Goal: Understand process/instructions

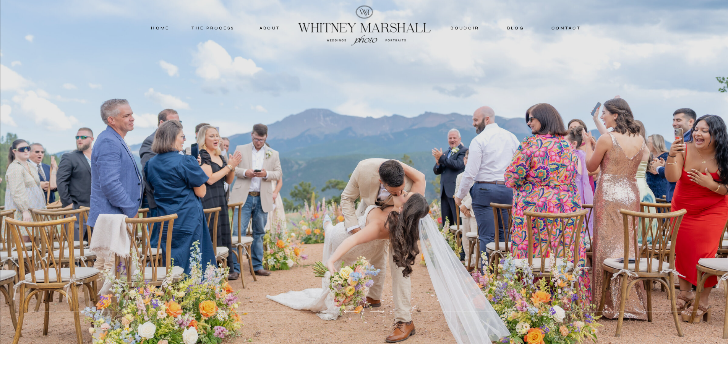
click at [708, 166] on div at bounding box center [364, 172] width 728 height 344
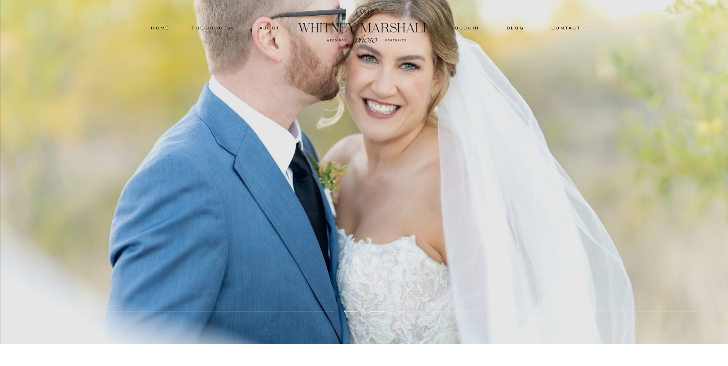
click at [573, 228] on div at bounding box center [364, 172] width 728 height 344
click at [655, 201] on div at bounding box center [364, 172] width 728 height 344
click at [688, 181] on div at bounding box center [364, 172] width 728 height 344
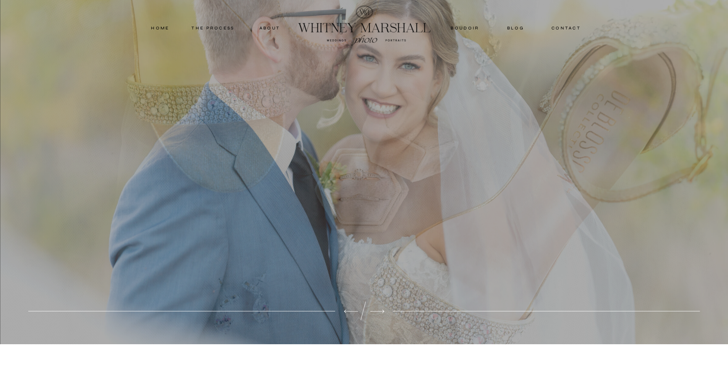
click at [381, 310] on icon at bounding box center [377, 311] width 19 height 18
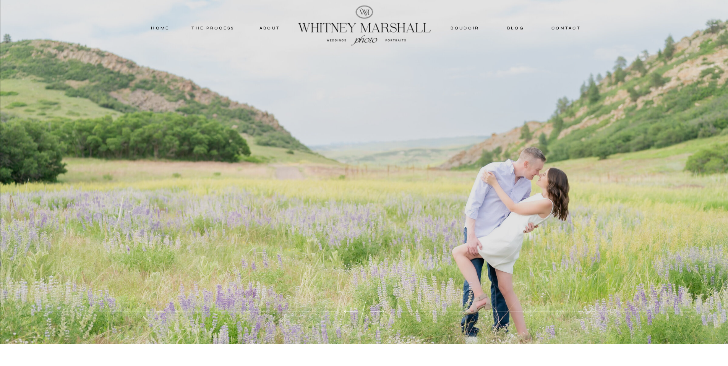
click at [381, 310] on icon at bounding box center [377, 311] width 19 height 18
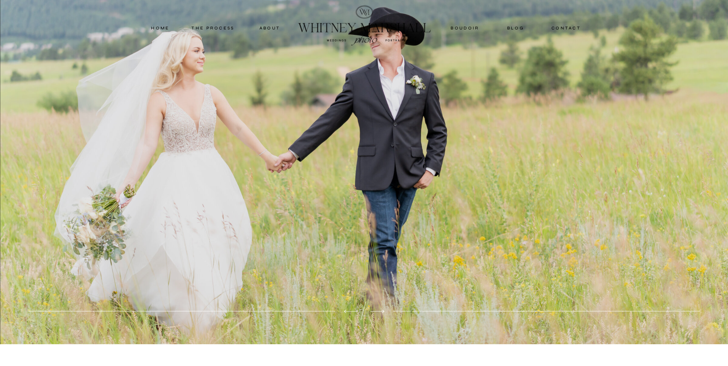
click at [381, 310] on icon at bounding box center [377, 311] width 19 height 18
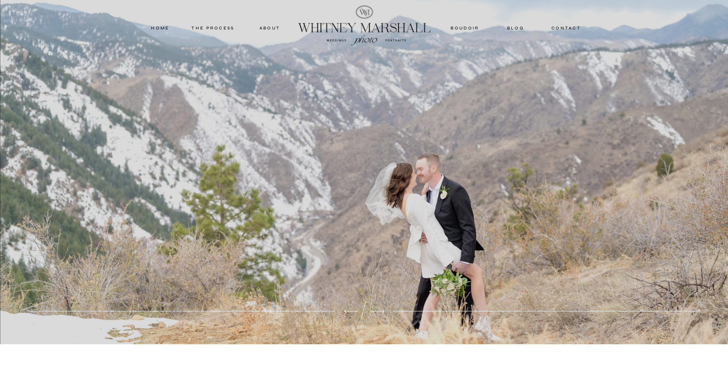
click at [381, 310] on icon at bounding box center [377, 311] width 19 height 18
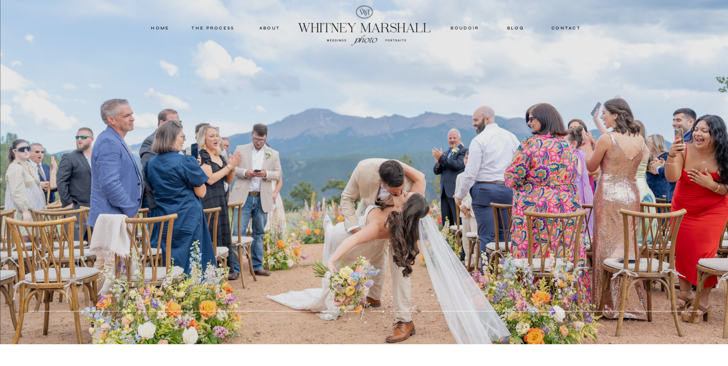
click at [381, 310] on icon at bounding box center [377, 311] width 19 height 18
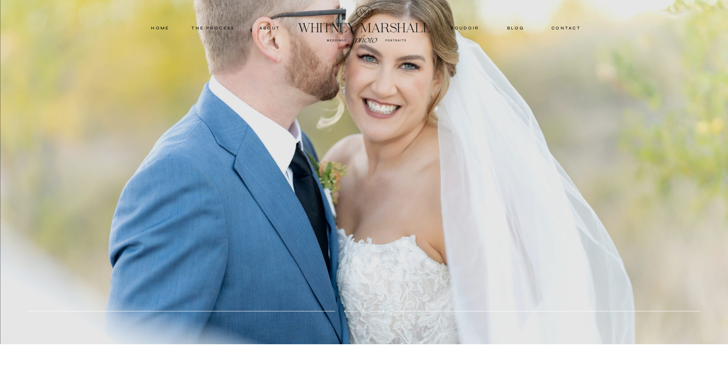
click at [208, 28] on nav "THE PROCESS" at bounding box center [213, 27] width 46 height 7
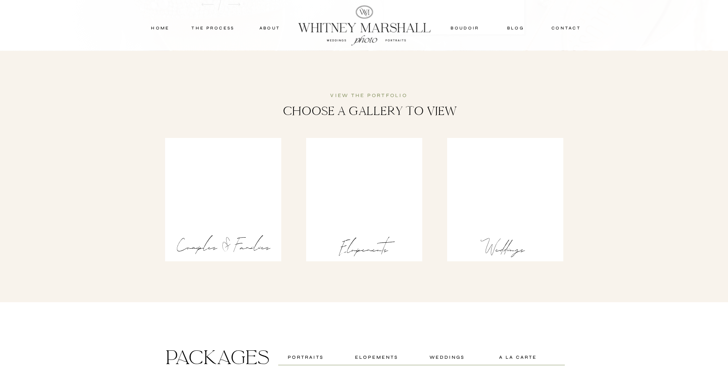
scroll to position [1127, 0]
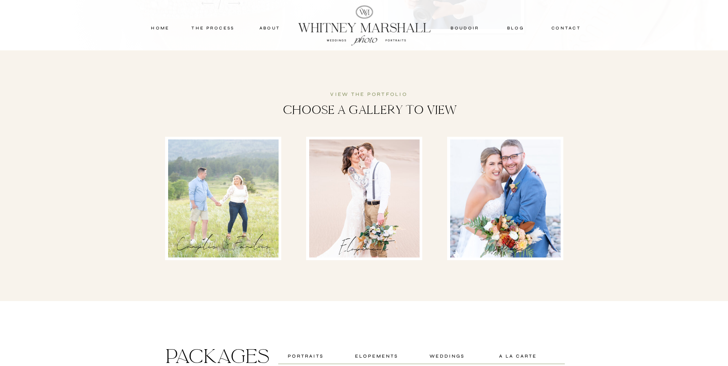
click at [509, 218] on div at bounding box center [505, 198] width 110 height 118
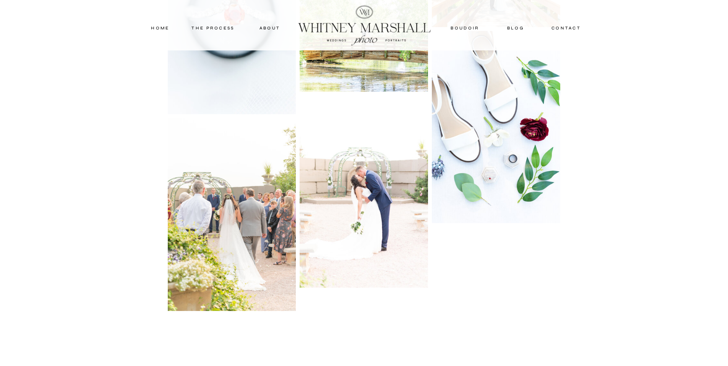
scroll to position [4793, 0]
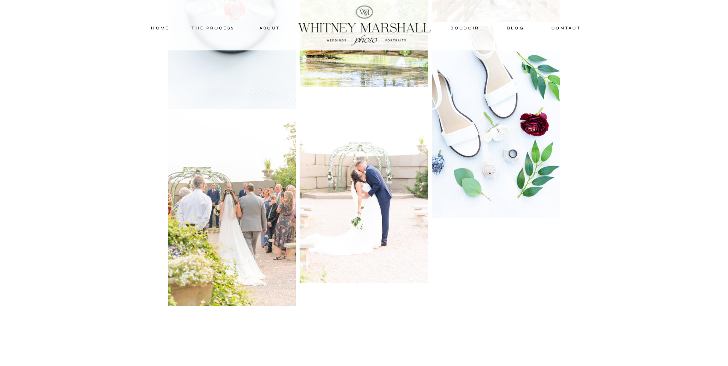
scroll to position [1127, 0]
